Goal: Ask a question

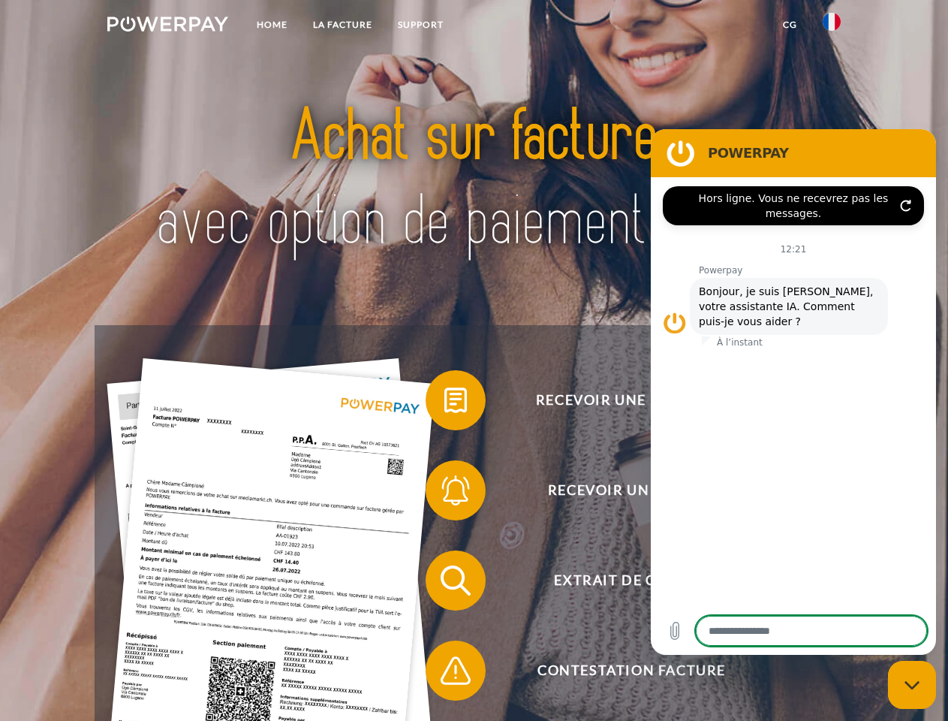
click at [167, 26] on img at bounding box center [167, 24] width 121 height 15
click at [832, 26] on img at bounding box center [832, 22] width 18 height 18
click at [790, 25] on link "CG" at bounding box center [790, 24] width 40 height 27
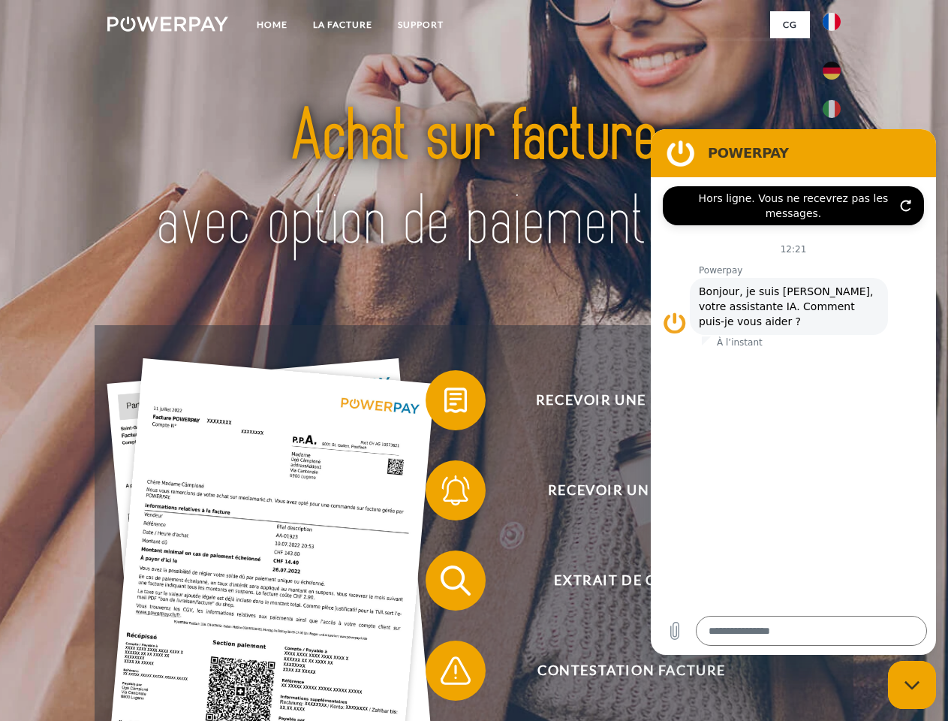
click at [445, 403] on span at bounding box center [433, 400] width 75 height 75
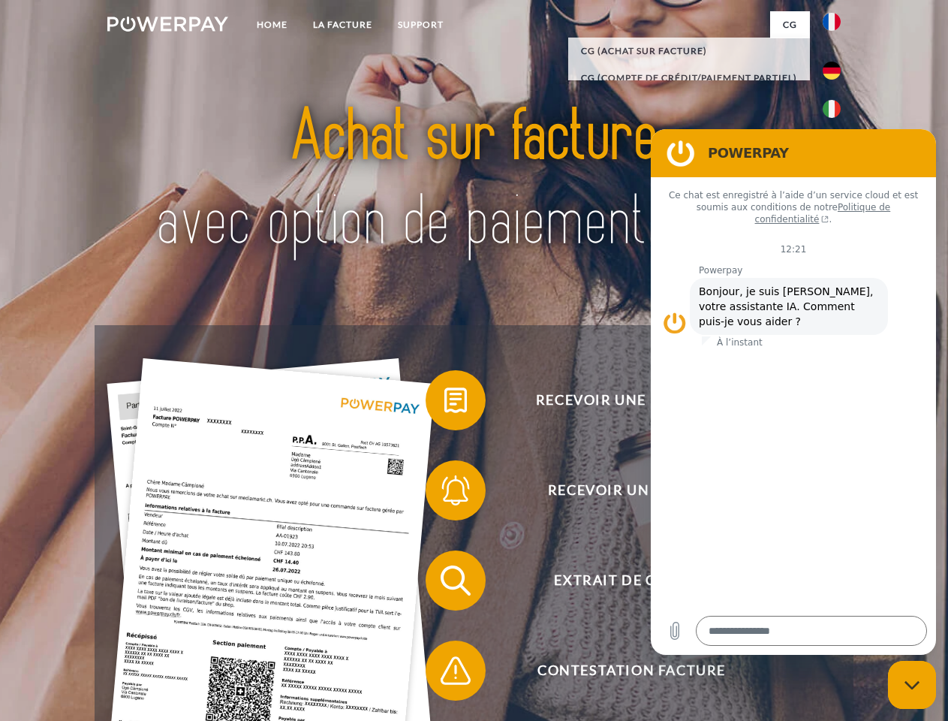
click at [445, 493] on span at bounding box center [433, 490] width 75 height 75
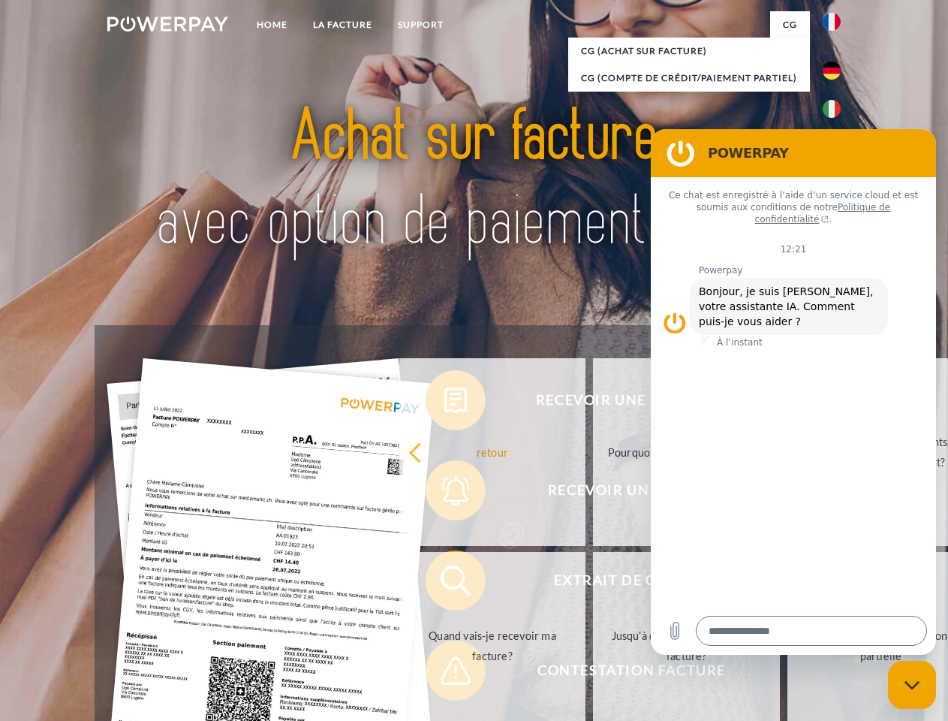
click at [593, 583] on link "Jusqu'à quand dois-je payer ma facture?" at bounding box center [686, 646] width 187 height 188
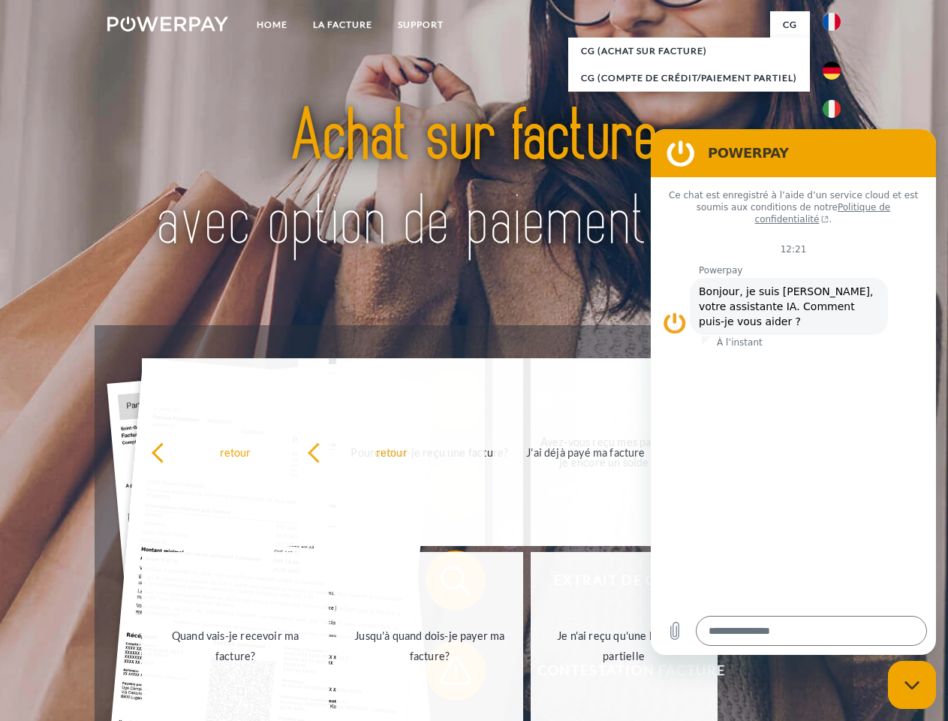
click at [445, 674] on span at bounding box center [433, 670] width 75 height 75
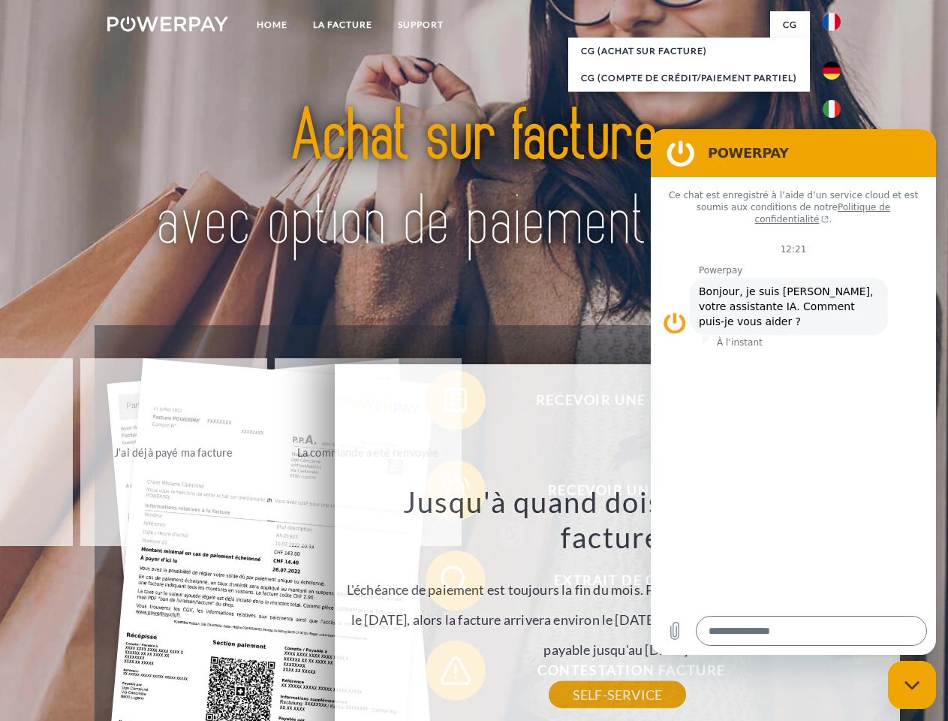
click at [912, 685] on icon "Fermer la fenêtre de messagerie" at bounding box center [913, 685] width 16 height 10
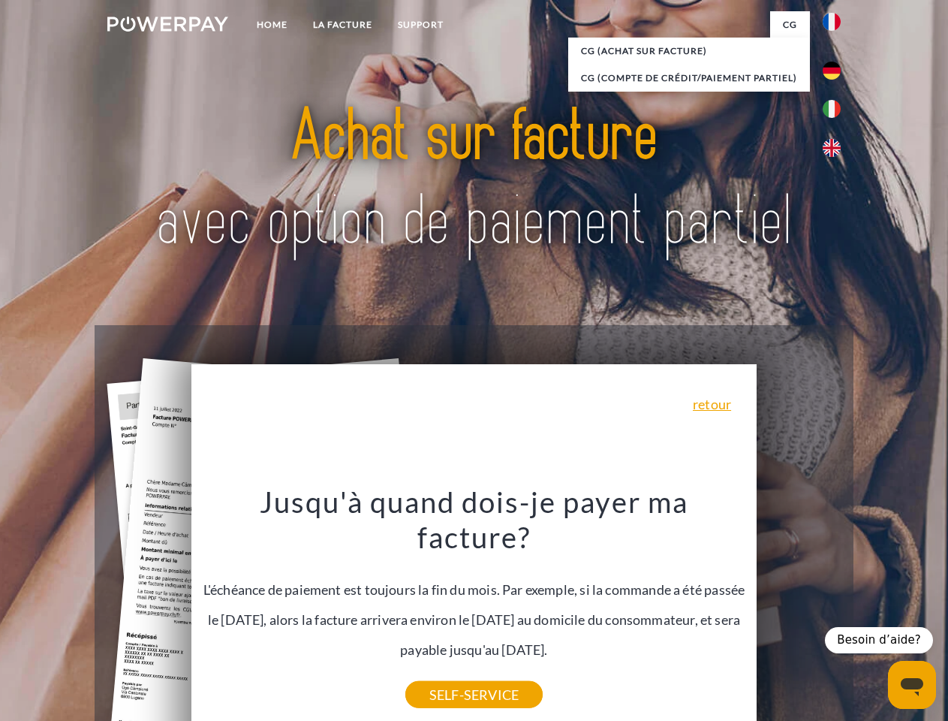
type textarea "*"
